Goal: Task Accomplishment & Management: Complete application form

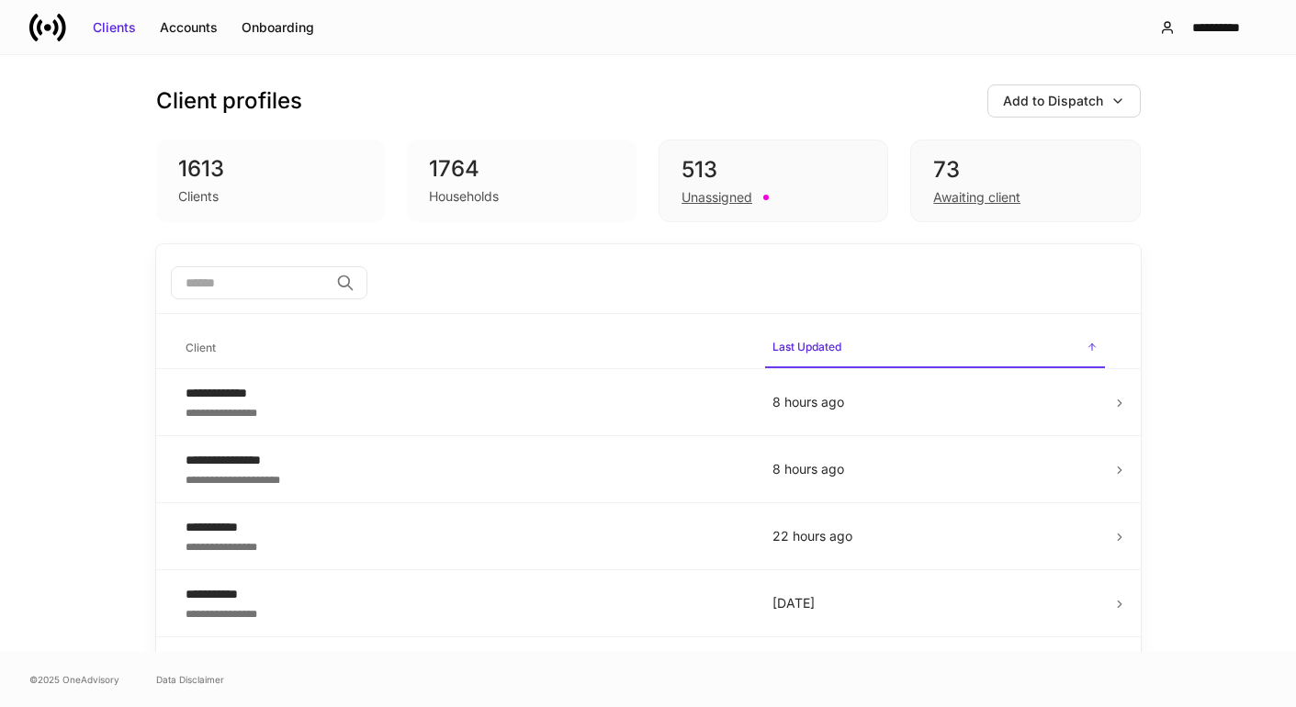
click at [1215, 381] on div "**********" at bounding box center [648, 353] width 1296 height 597
click at [1074, 99] on div "Add to Dispatch" at bounding box center [1053, 101] width 100 height 18
click at [249, 26] on div "Onboarding" at bounding box center [278, 27] width 73 height 18
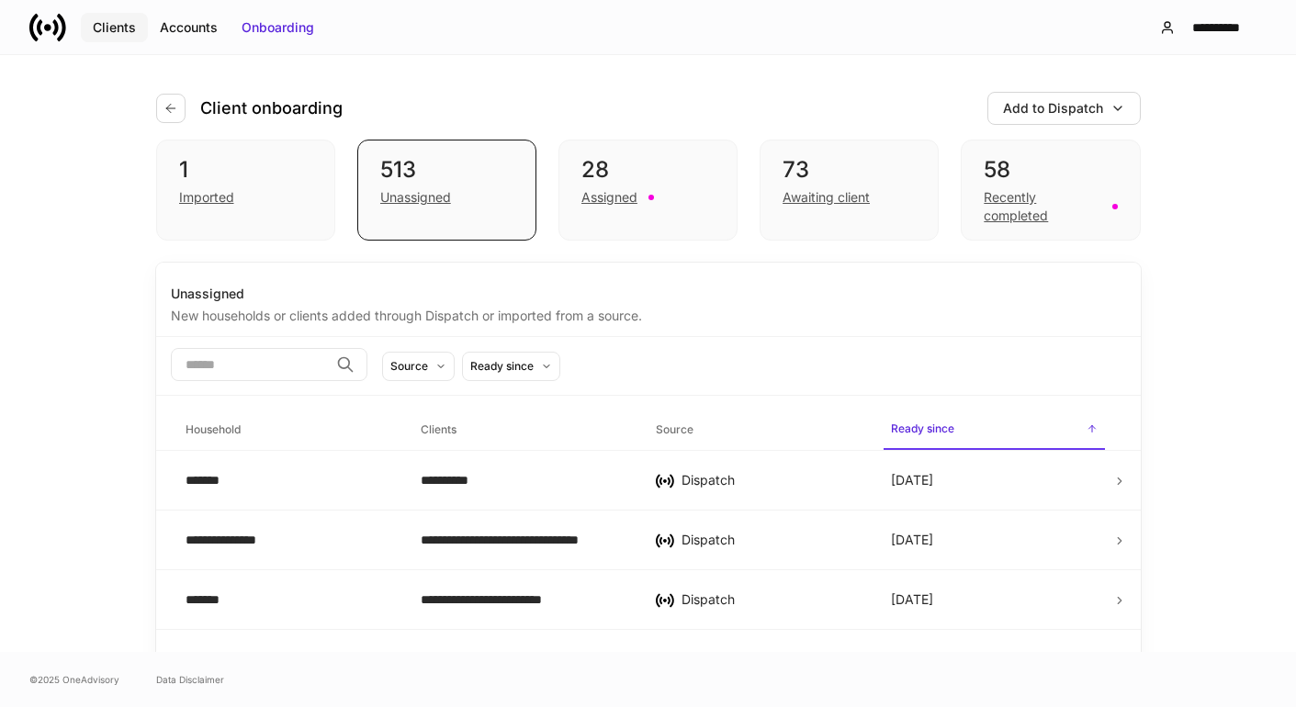
click at [89, 27] on button "Clients" at bounding box center [114, 27] width 67 height 29
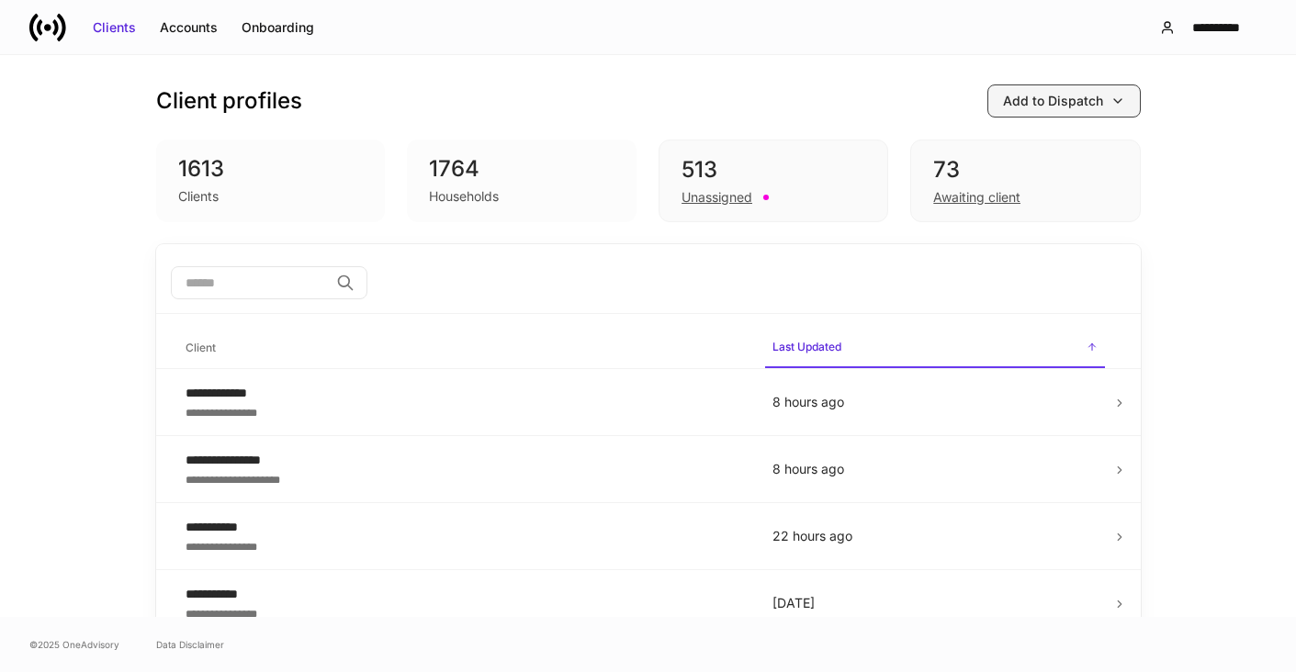
click at [1068, 89] on button "Add to Dispatch" at bounding box center [1063, 100] width 153 height 33
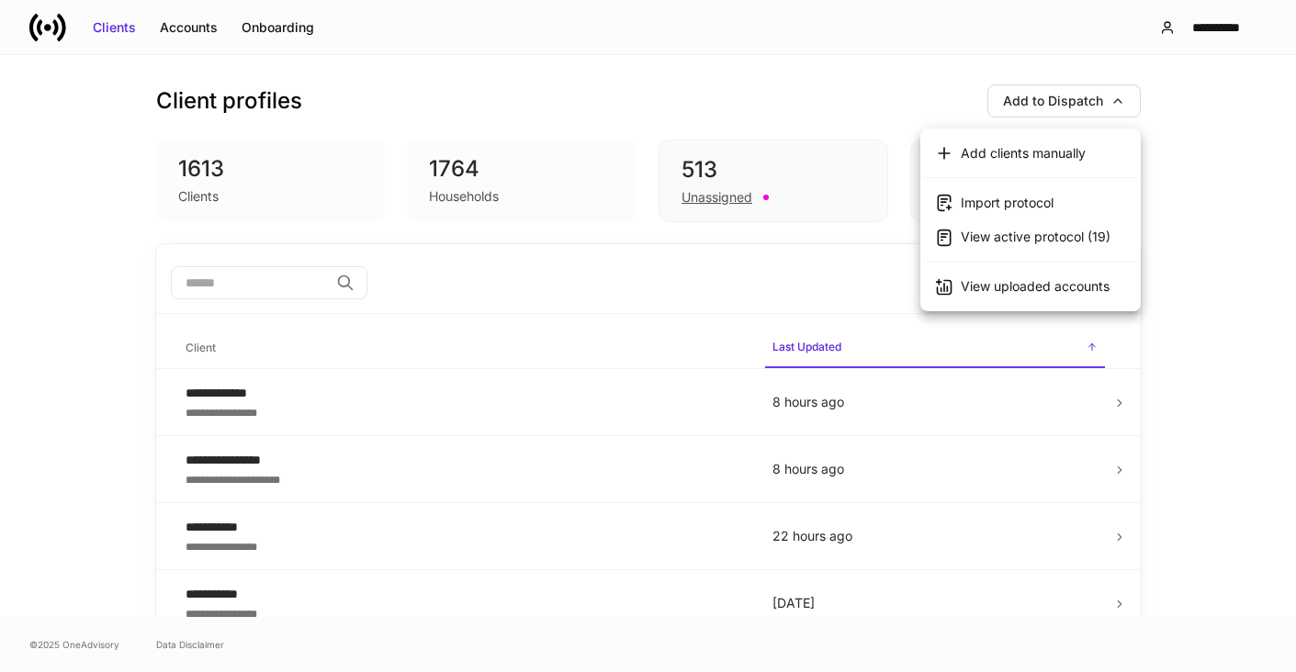
click at [1005, 144] on div "Add clients manually" at bounding box center [1023, 153] width 125 height 18
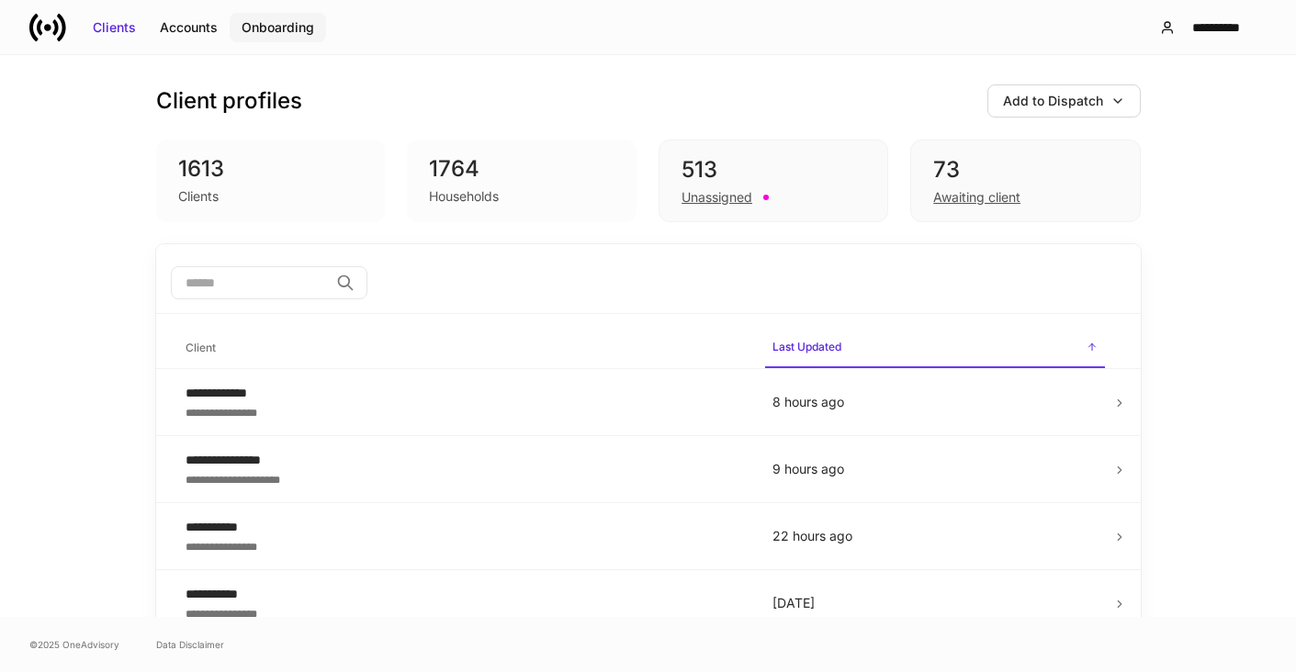
click at [290, 21] on div "Onboarding" at bounding box center [278, 27] width 73 height 18
